Goal: Use online tool/utility

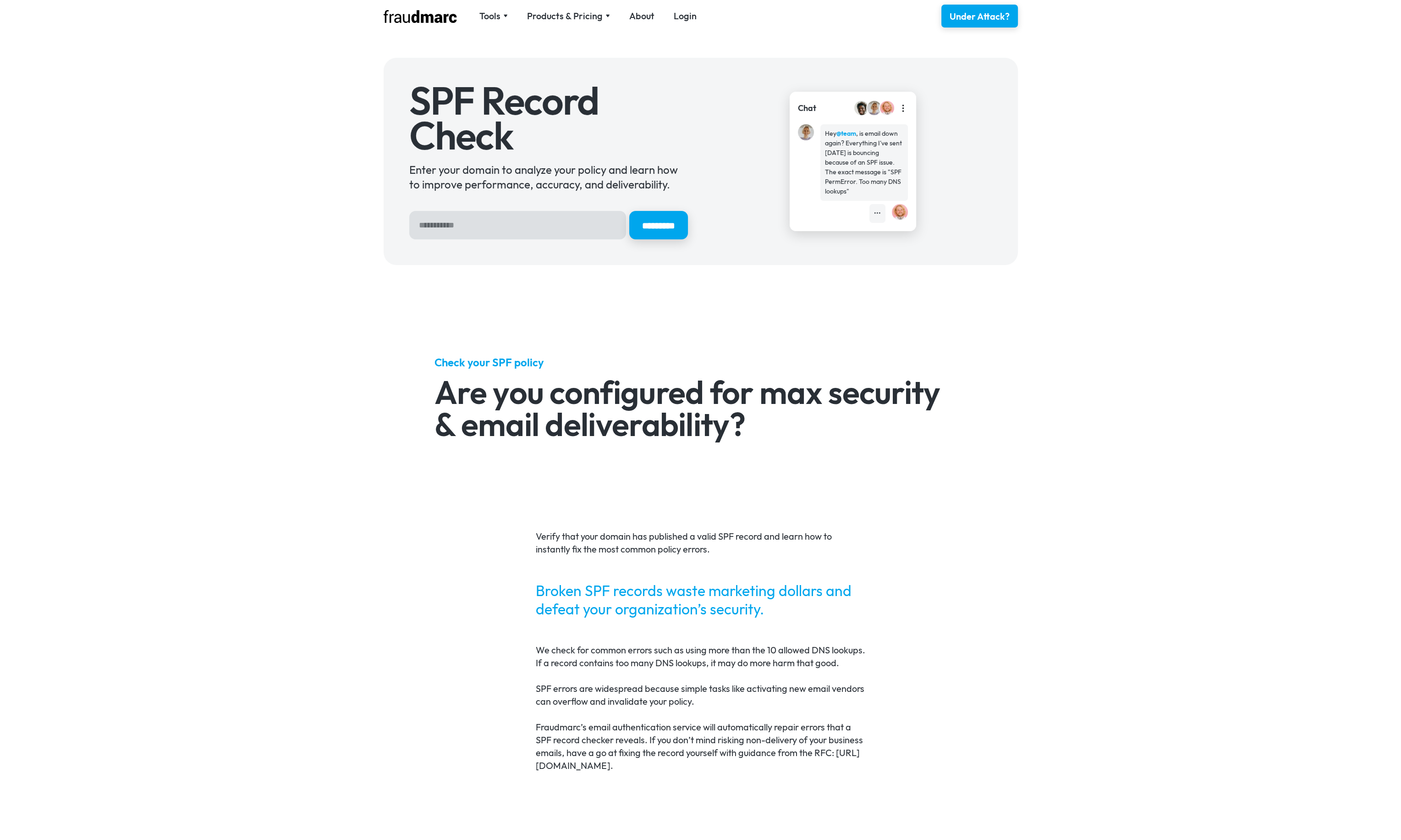
click at [488, 217] on input "Hero Sign Up Form" at bounding box center [517, 225] width 217 height 29
type input "******"
click at [628, 231] on input "*********" at bounding box center [658, 225] width 61 height 29
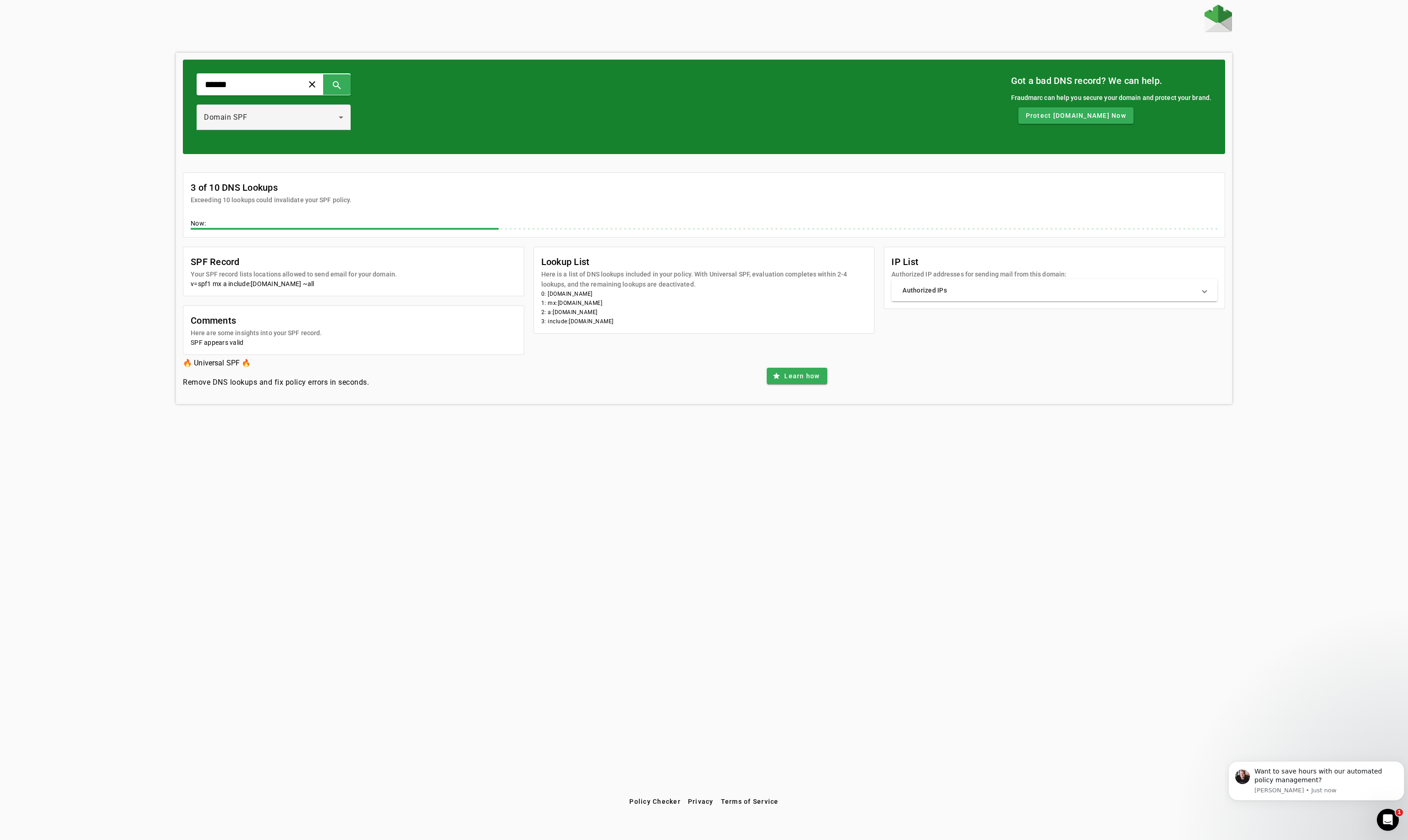
click at [1177, 295] on mat-expansion-panel-header "Authorized IPs" at bounding box center [1054, 290] width 326 height 22
